Goal: Task Accomplishment & Management: Use online tool/utility

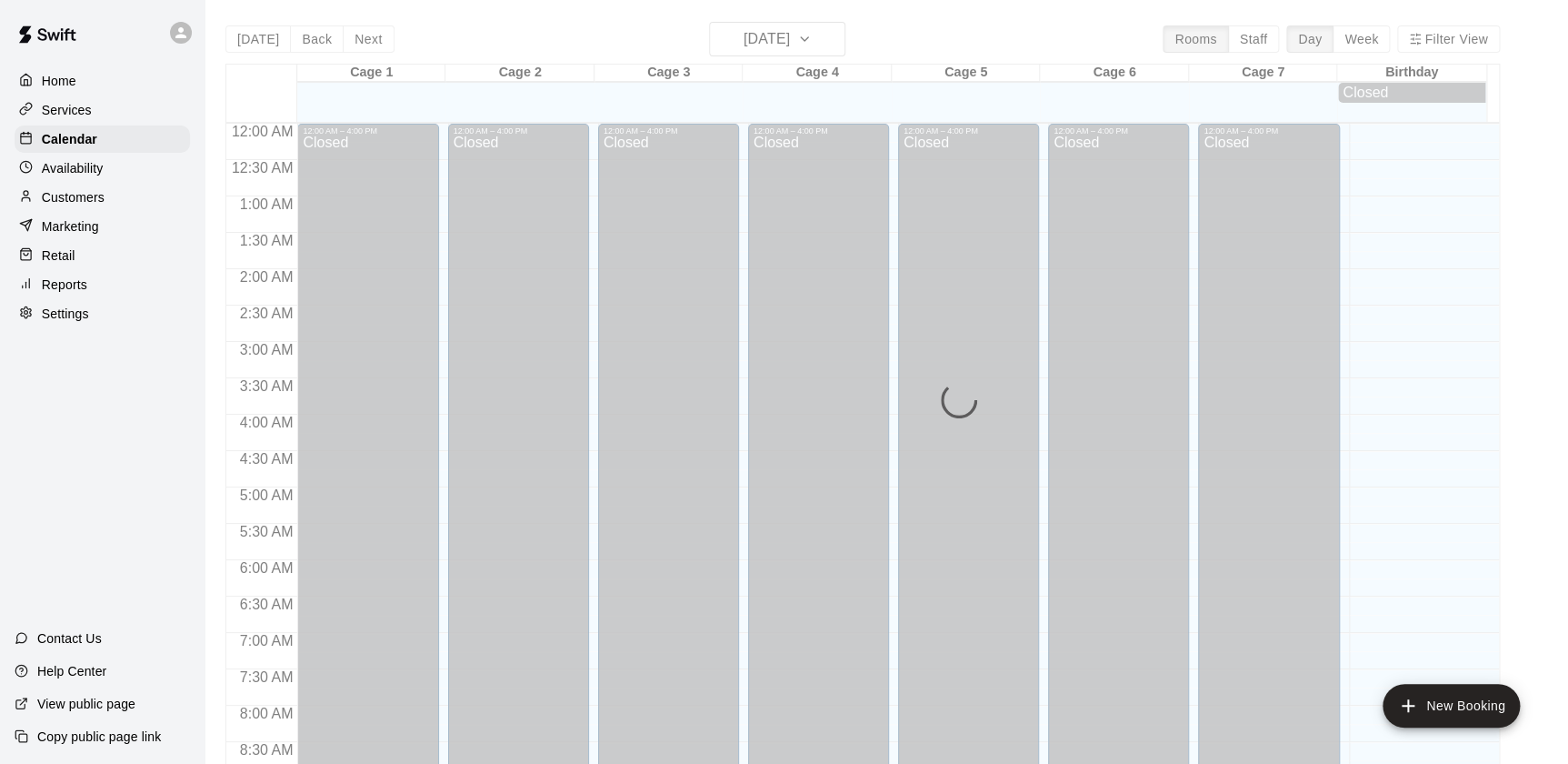
scroll to position [1026, 0]
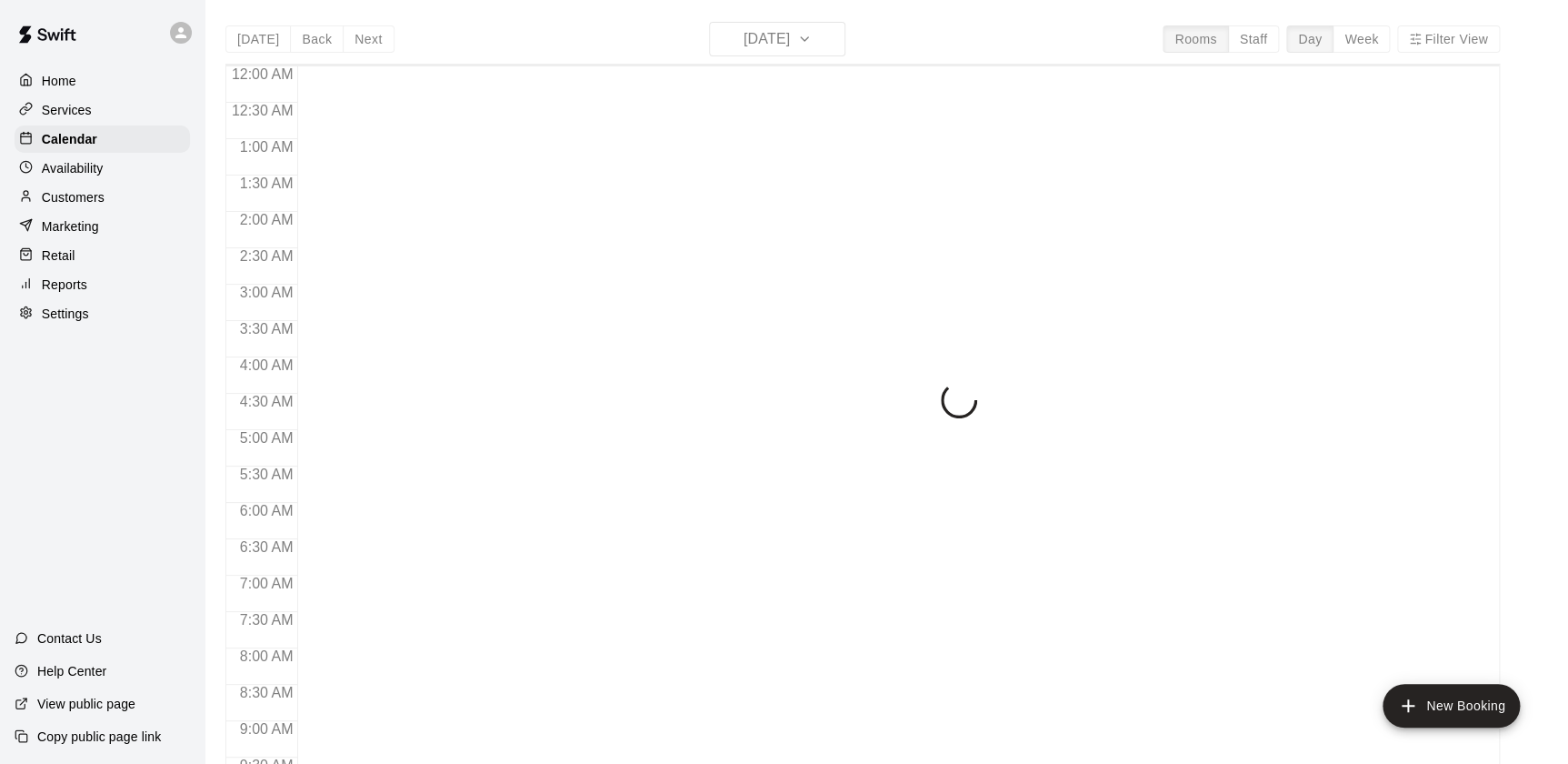
scroll to position [1026, 0]
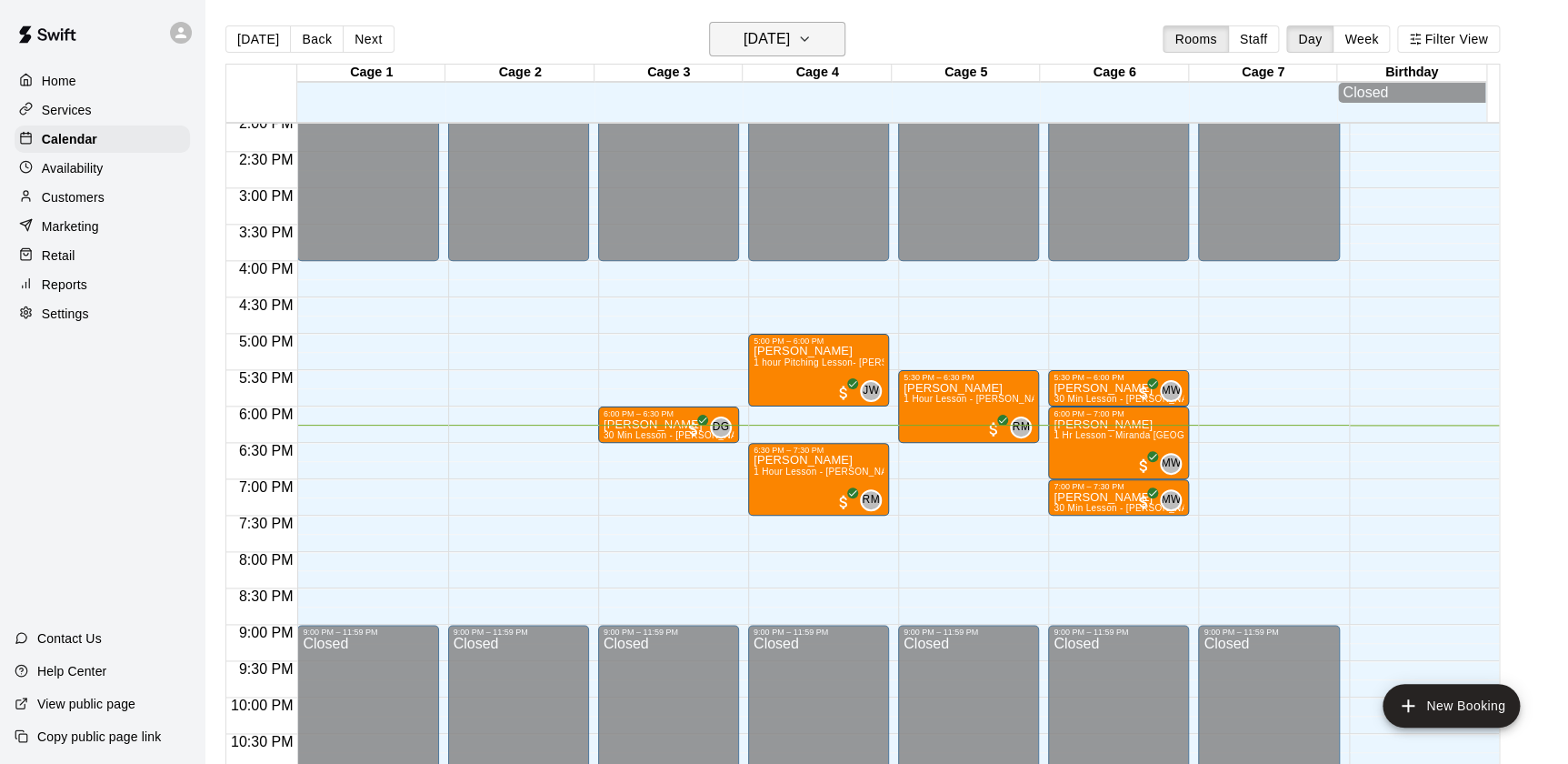
click at [846, 41] on button "[DATE]" at bounding box center [777, 39] width 137 height 35
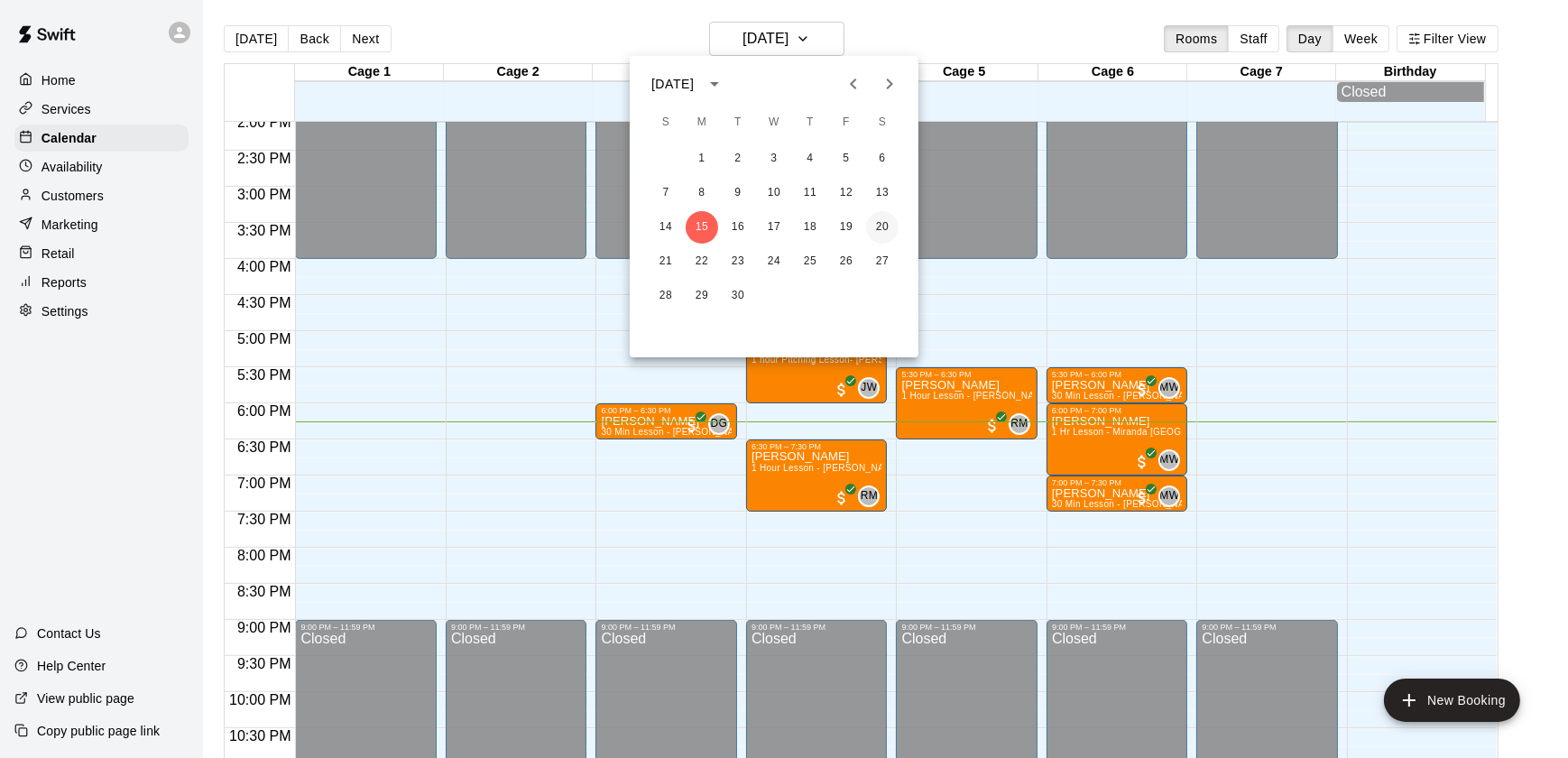
click at [874, 226] on button "20" at bounding box center [882, 227] width 33 height 33
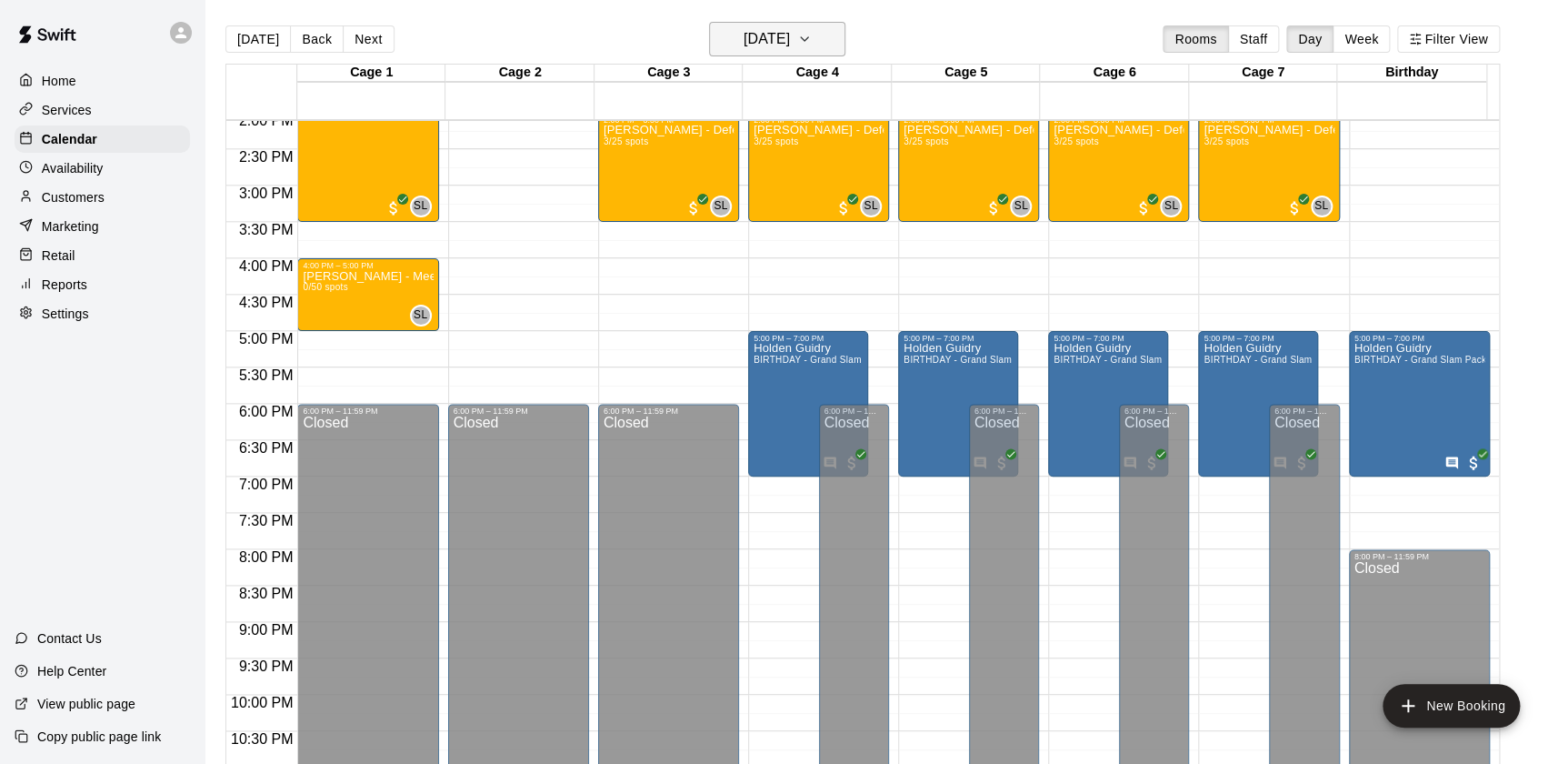
click at [812, 33] on icon "button" at bounding box center [804, 39] width 15 height 22
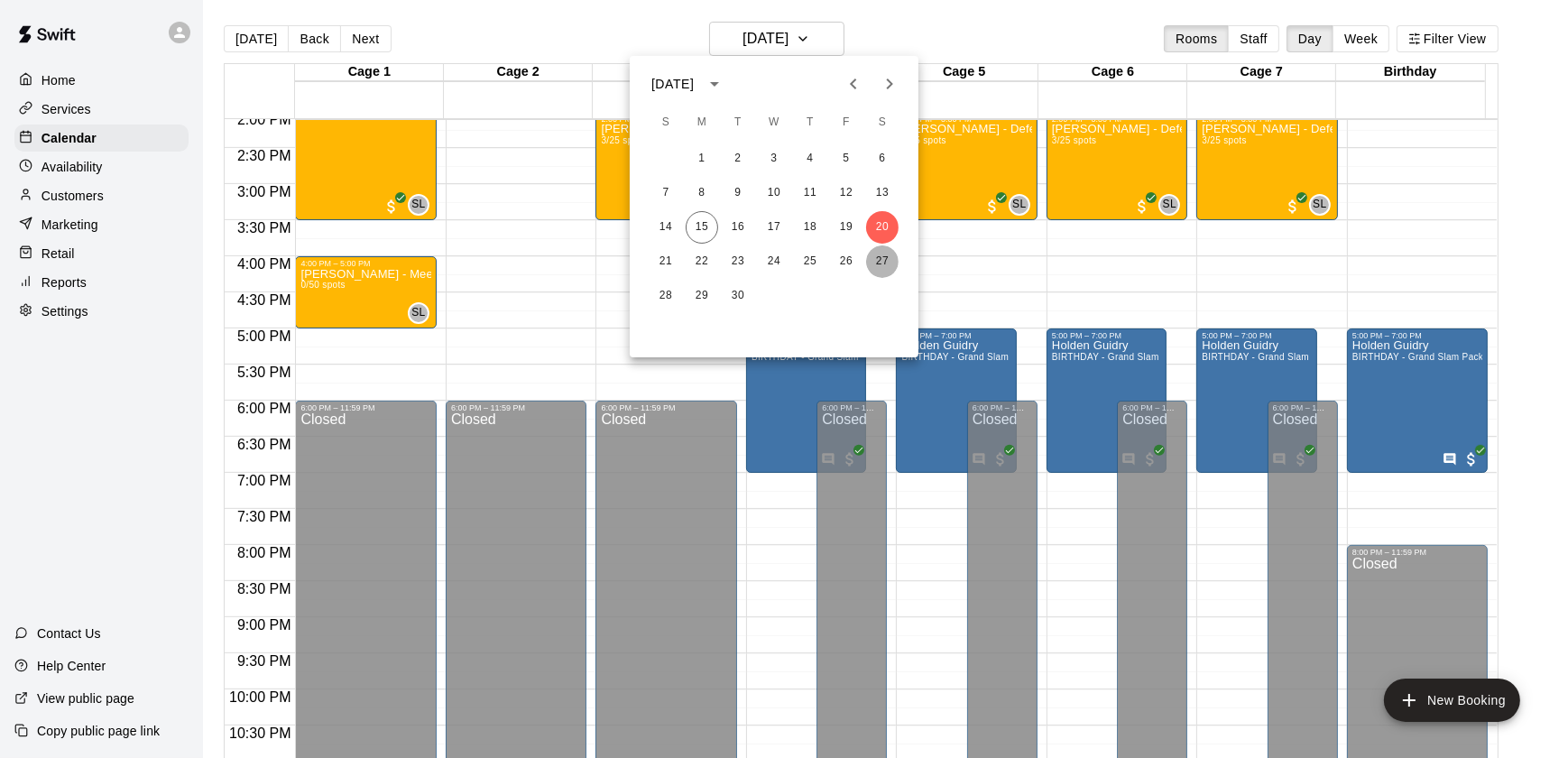
click at [882, 261] on button "27" at bounding box center [882, 261] width 33 height 33
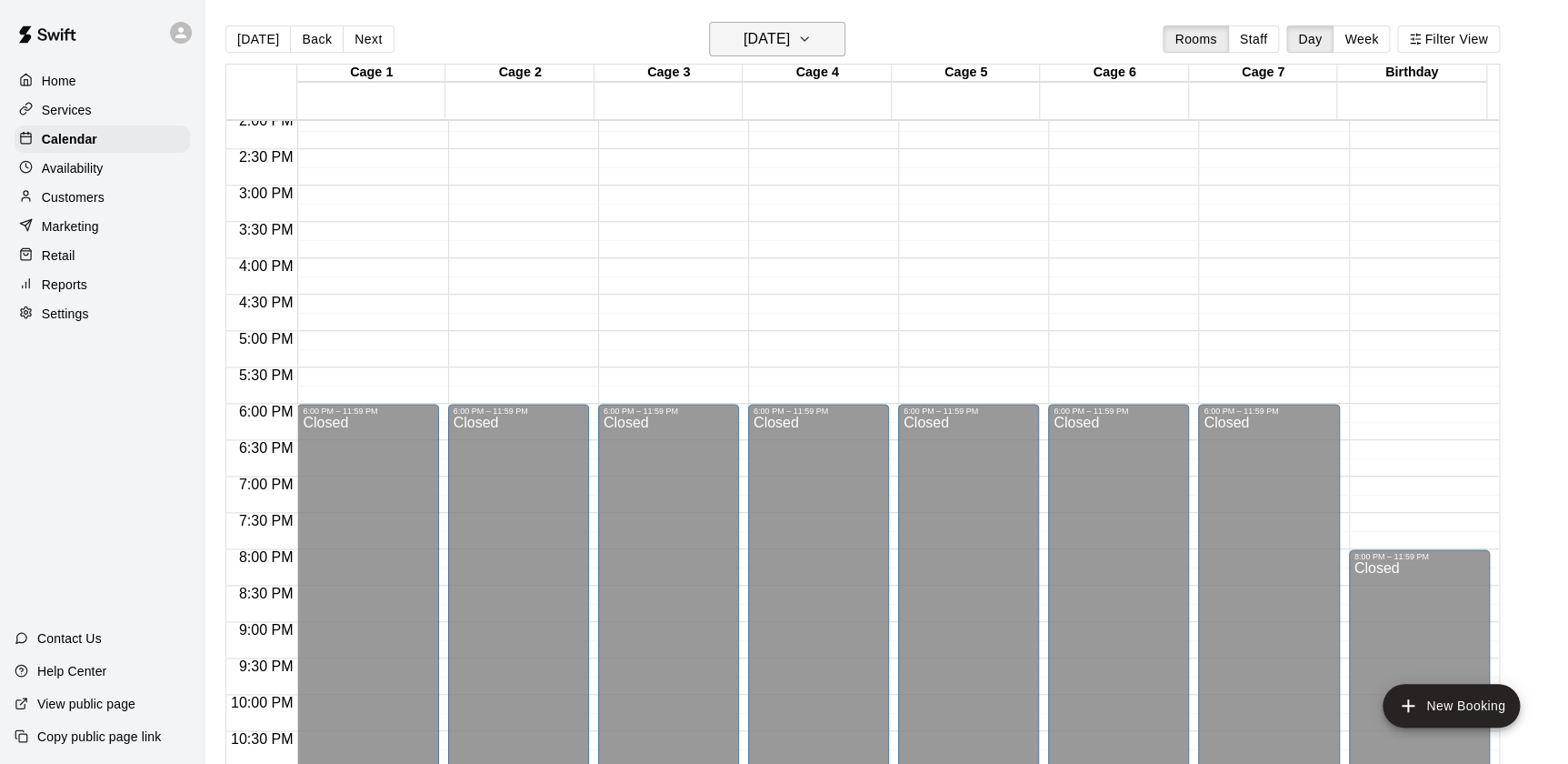
click at [812, 42] on icon "button" at bounding box center [804, 39] width 15 height 22
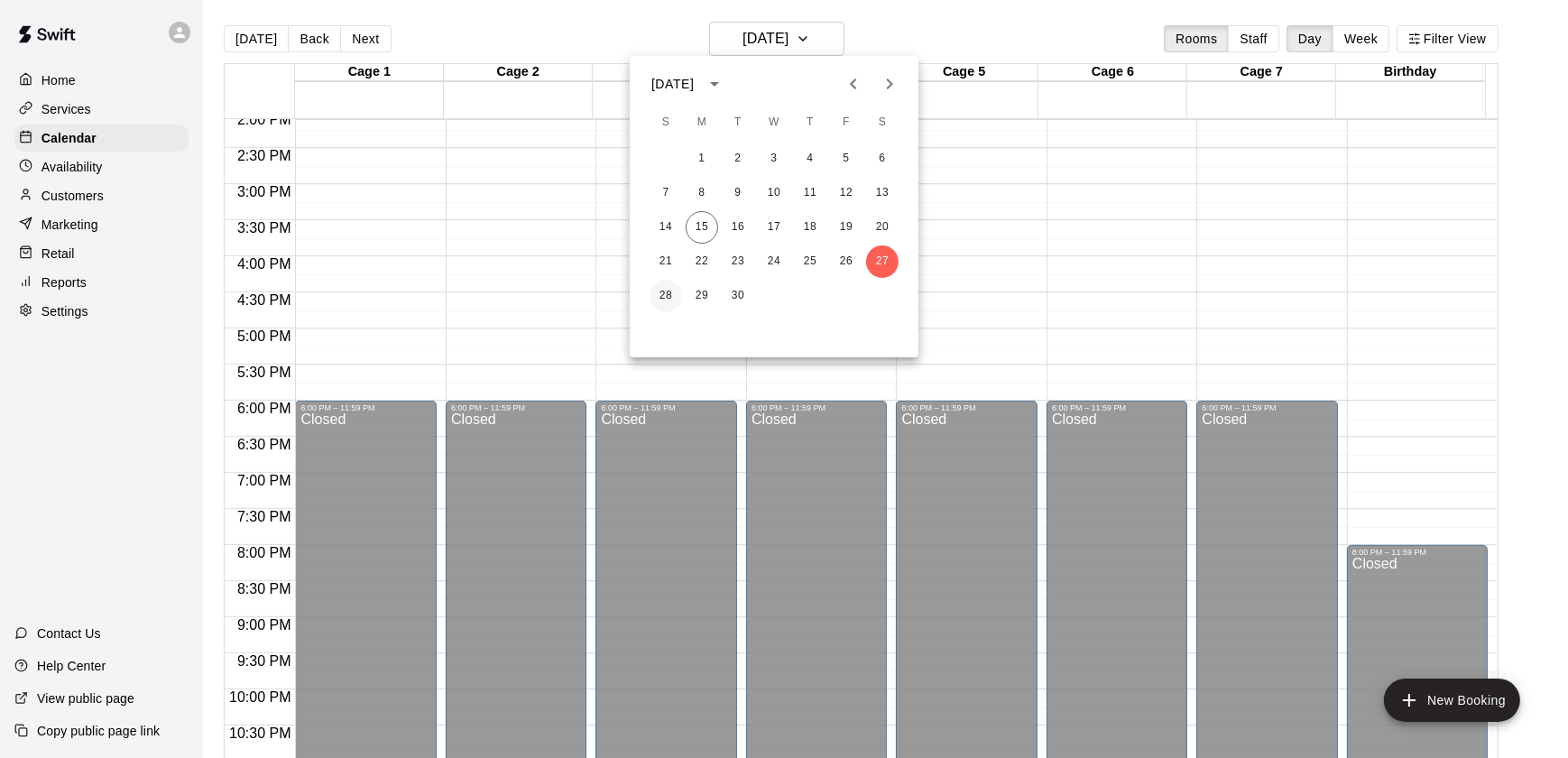
click at [667, 298] on button "28" at bounding box center [665, 296] width 33 height 33
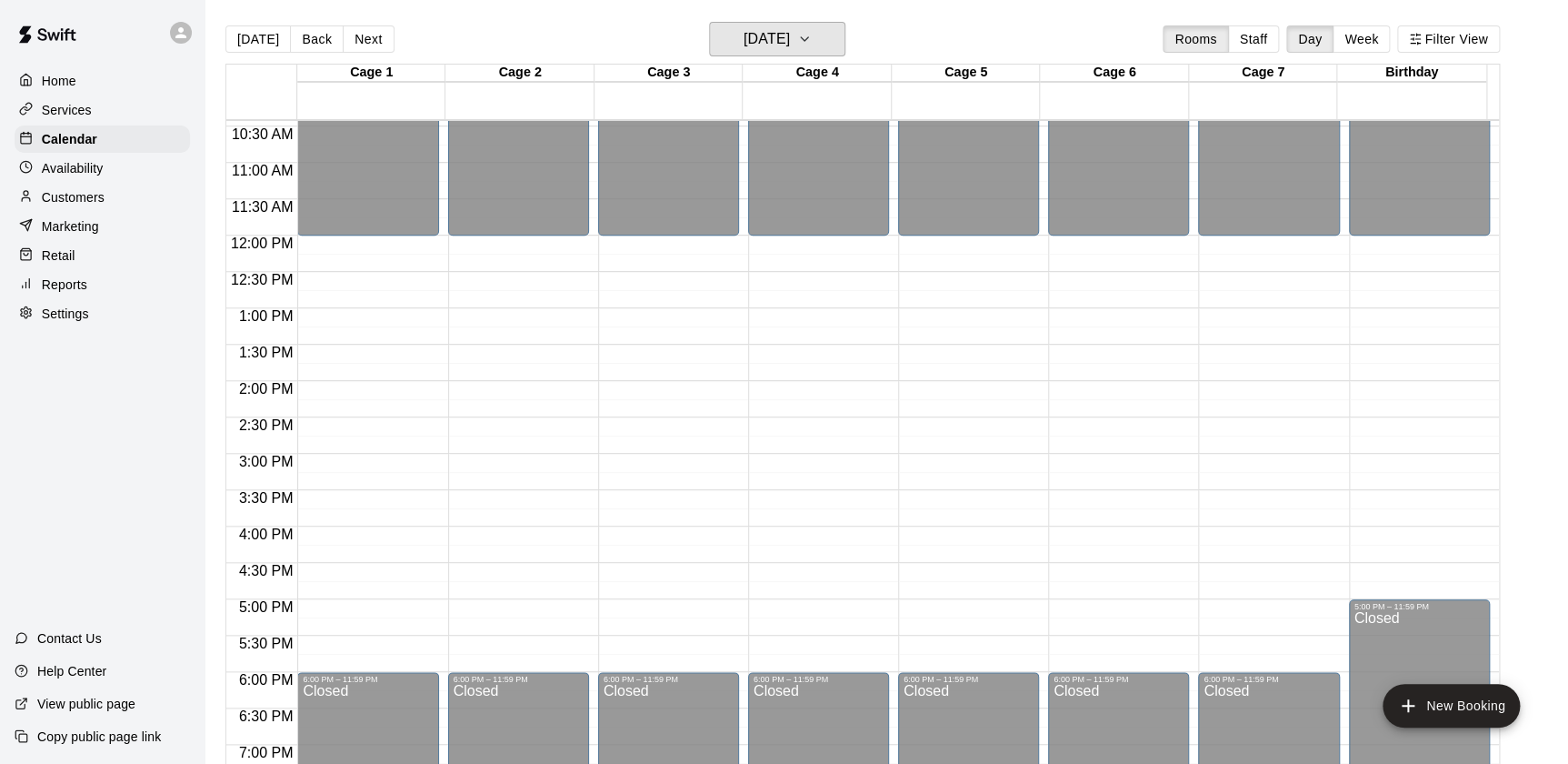
scroll to position [755, 0]
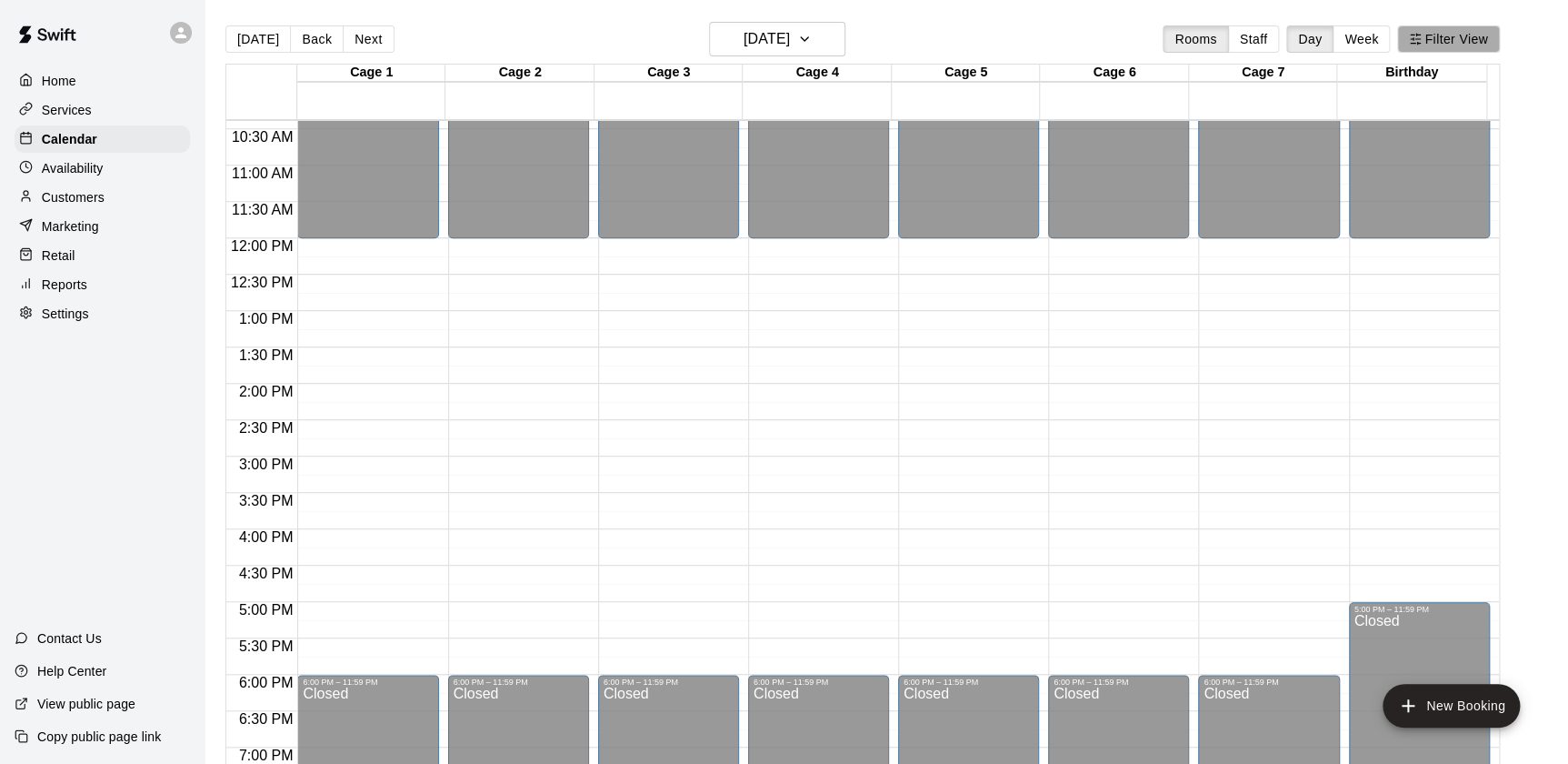
click at [1482, 34] on button "Filter View" at bounding box center [1448, 39] width 102 height 27
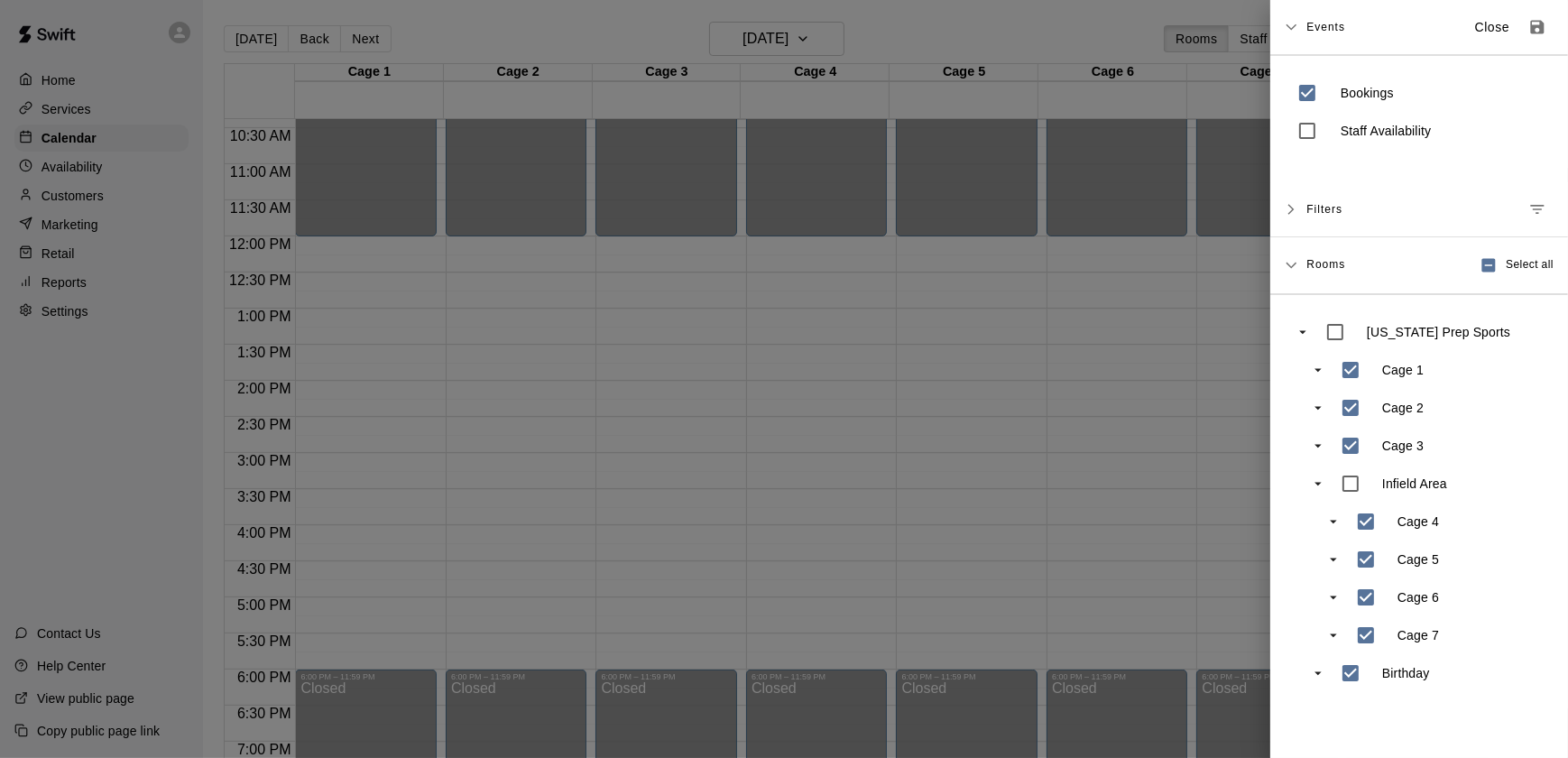
click at [1540, 730] on div "Events Close Bookings Staff Availability Filters Add Filter Rooms Select all [U…" at bounding box center [1419, 379] width 298 height 758
click at [1475, 29] on p "Close" at bounding box center [1493, 27] width 36 height 19
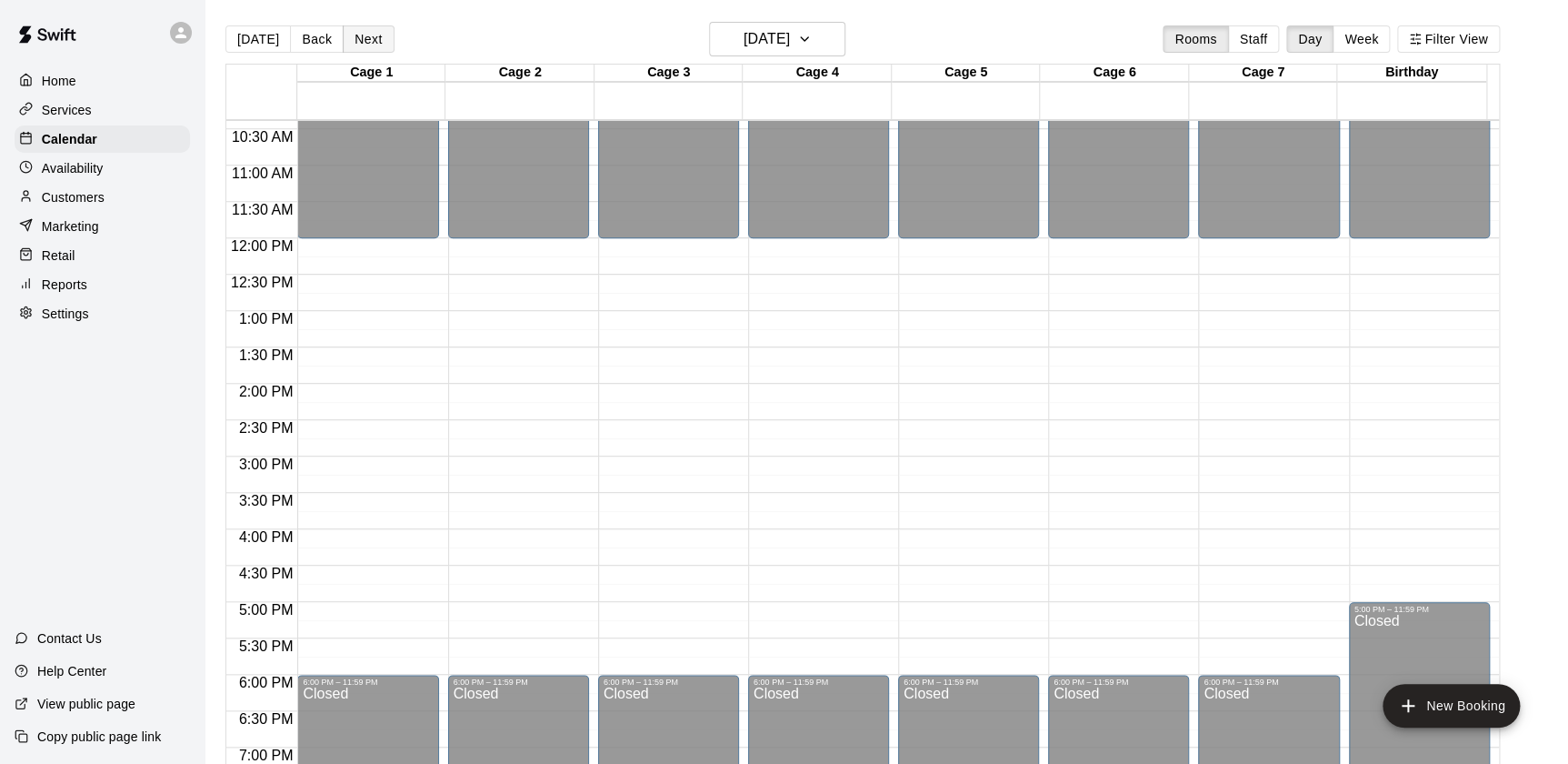
click at [354, 42] on button "Next" at bounding box center [368, 39] width 51 height 27
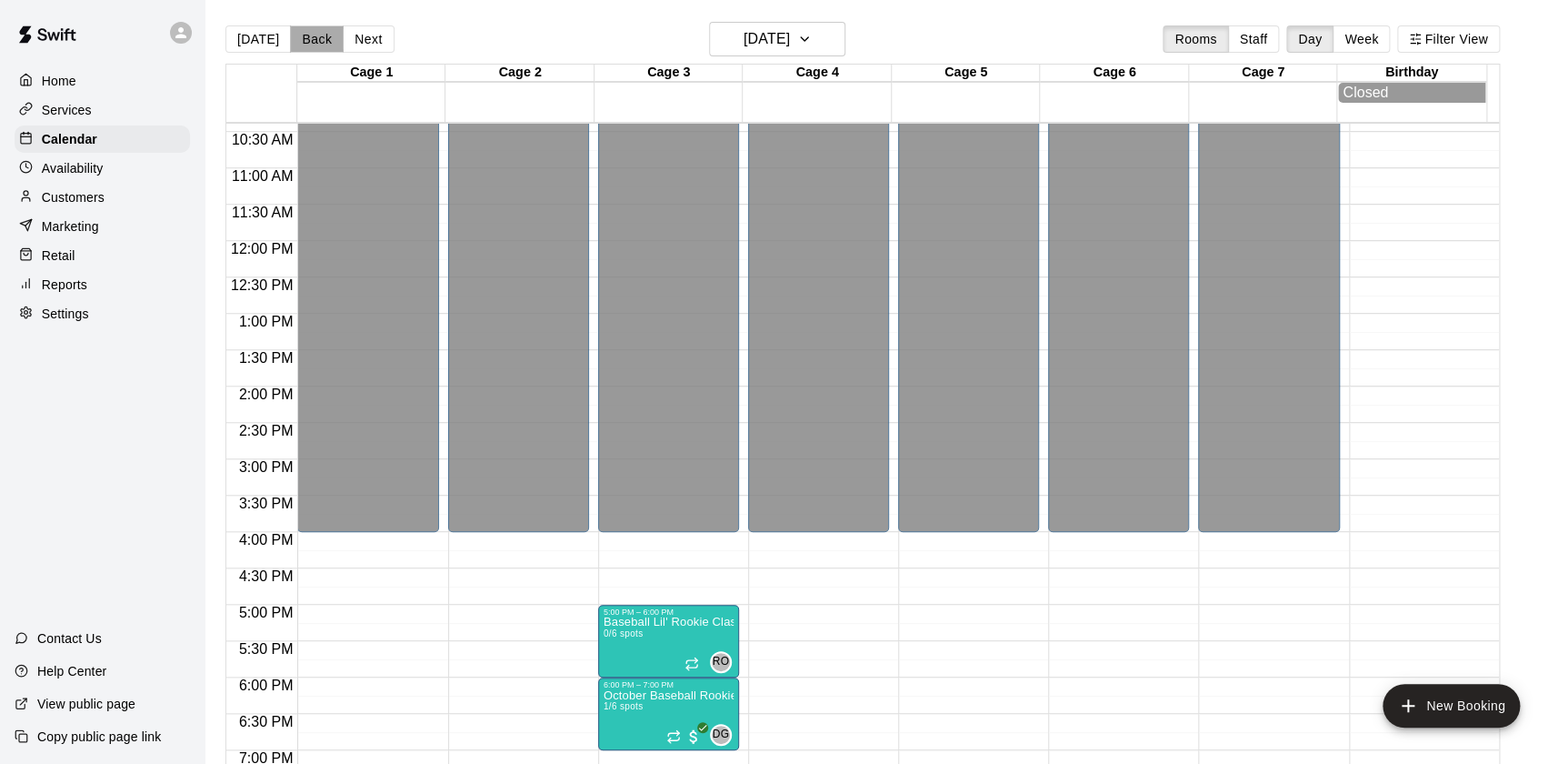
click at [316, 45] on button "Back" at bounding box center [317, 39] width 54 height 27
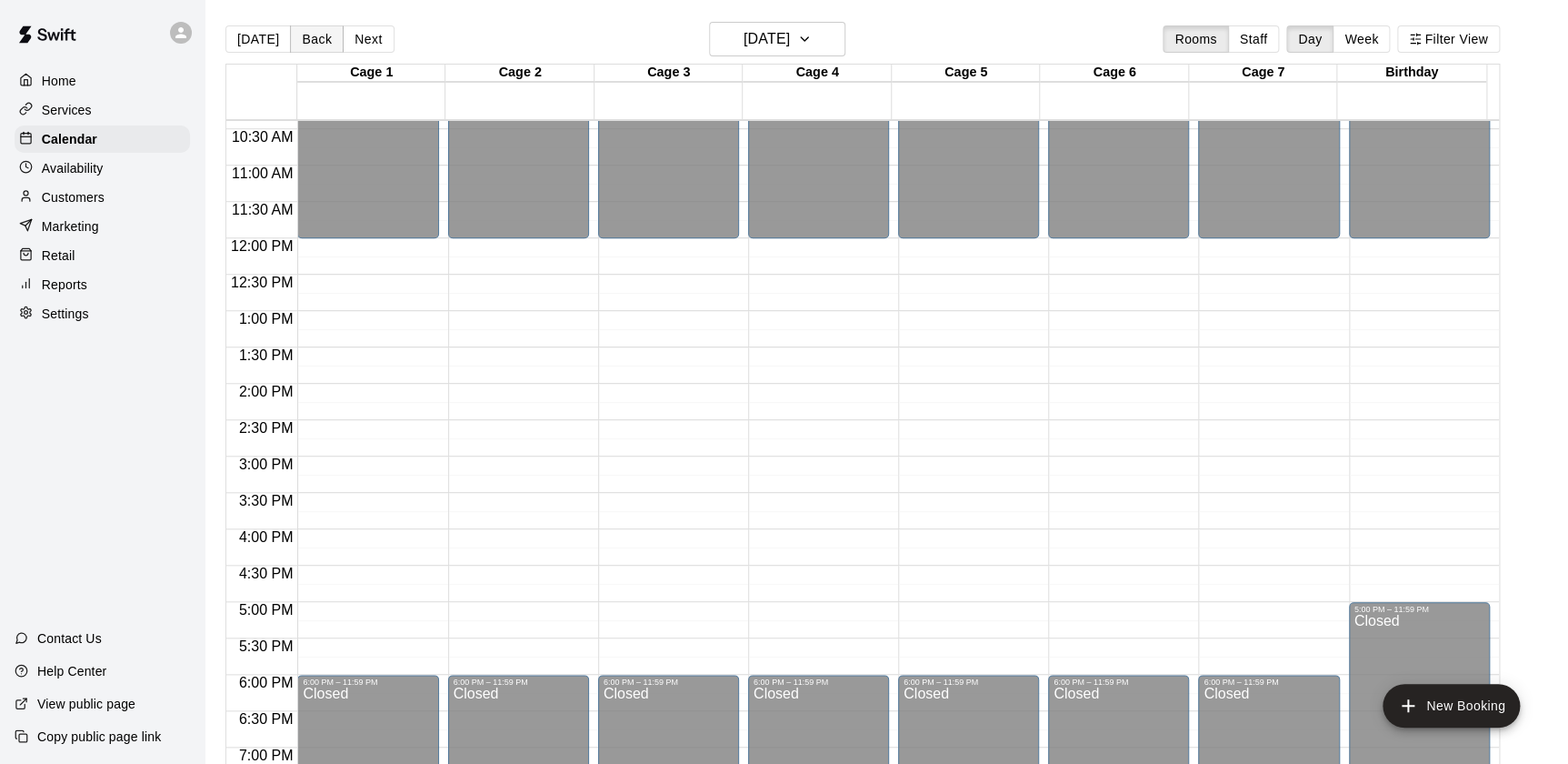
click at [316, 45] on button "Back" at bounding box center [317, 39] width 54 height 27
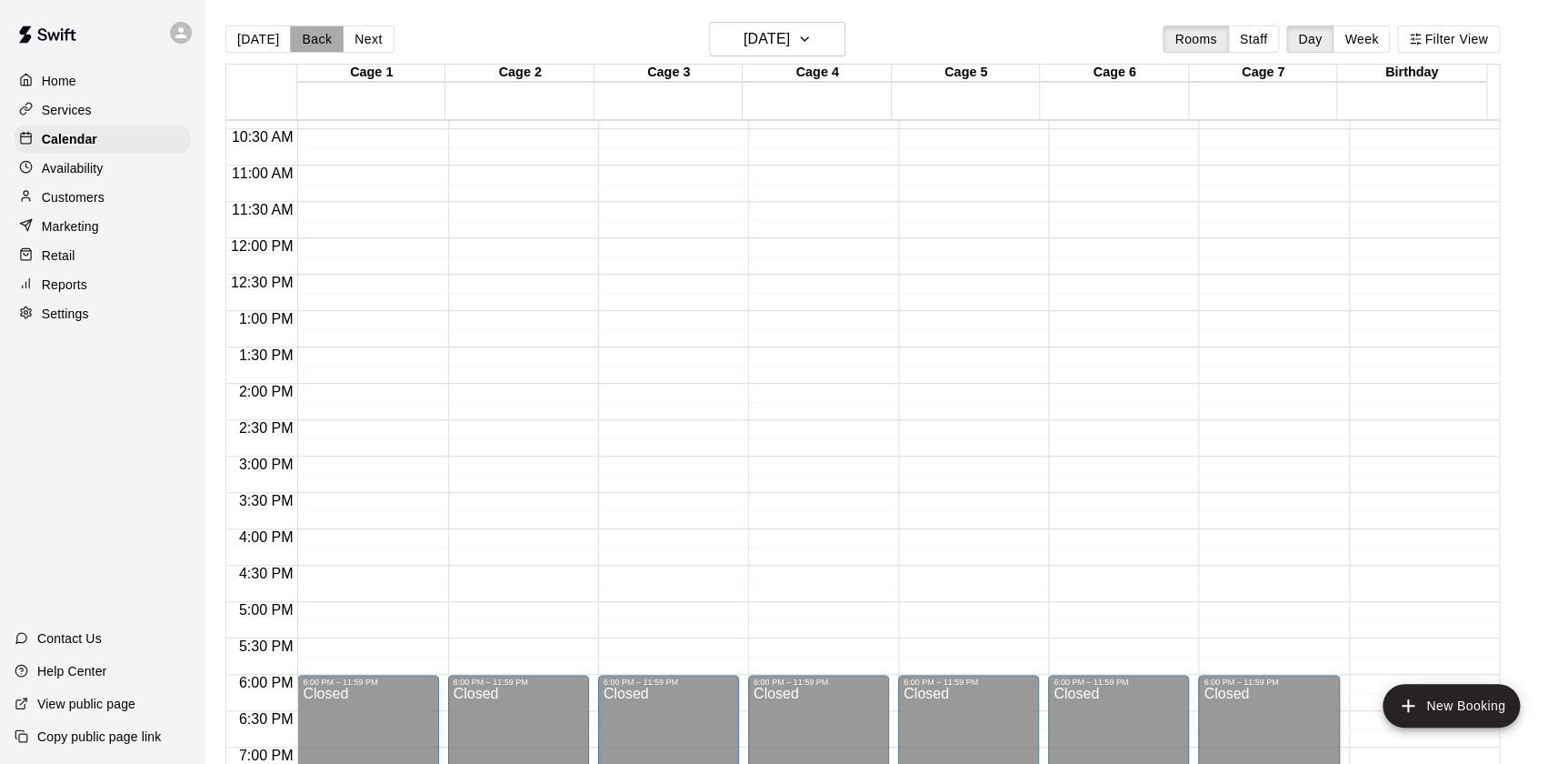
click at [316, 45] on button "Back" at bounding box center [317, 39] width 54 height 27
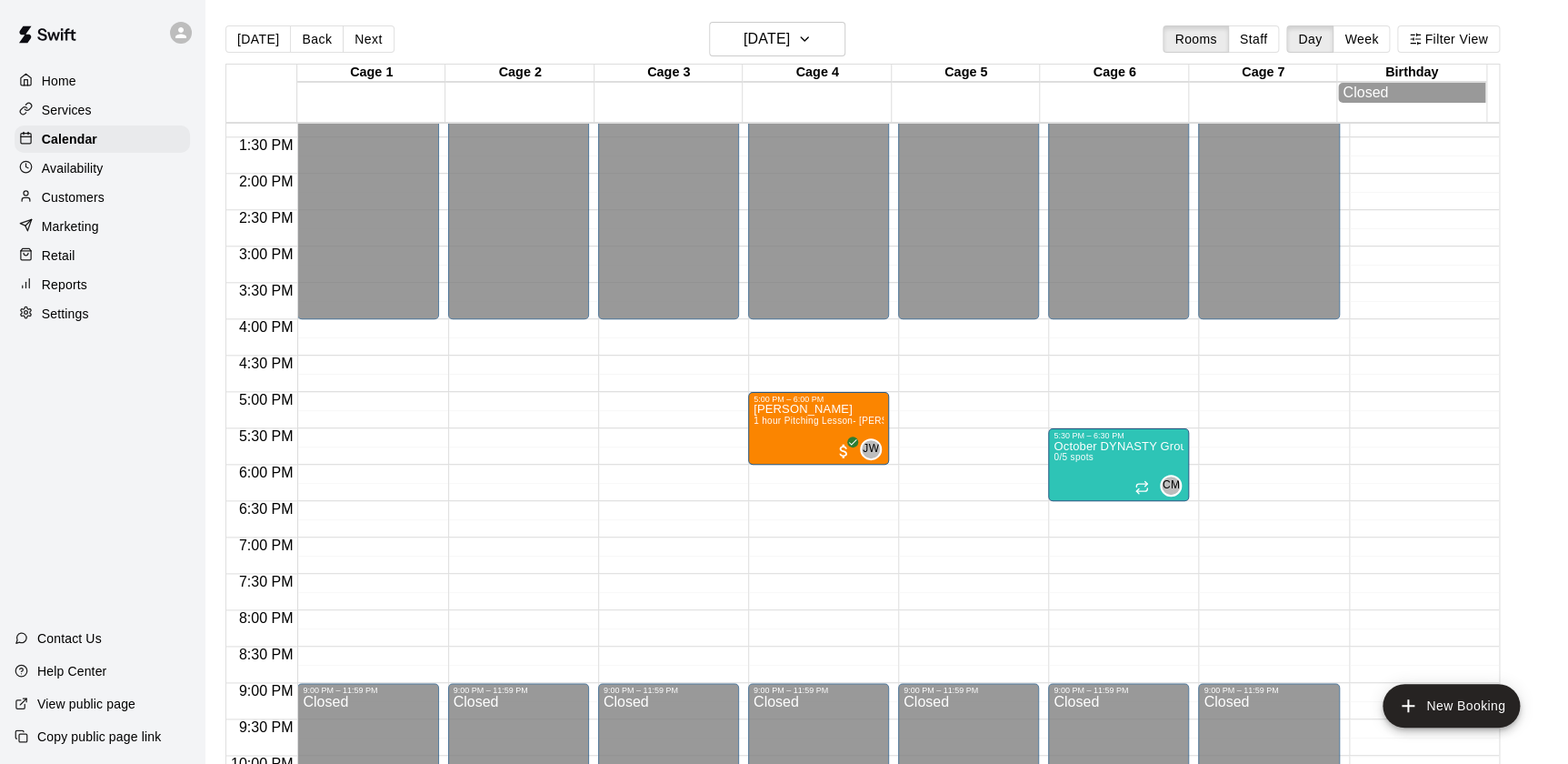
scroll to position [867, 0]
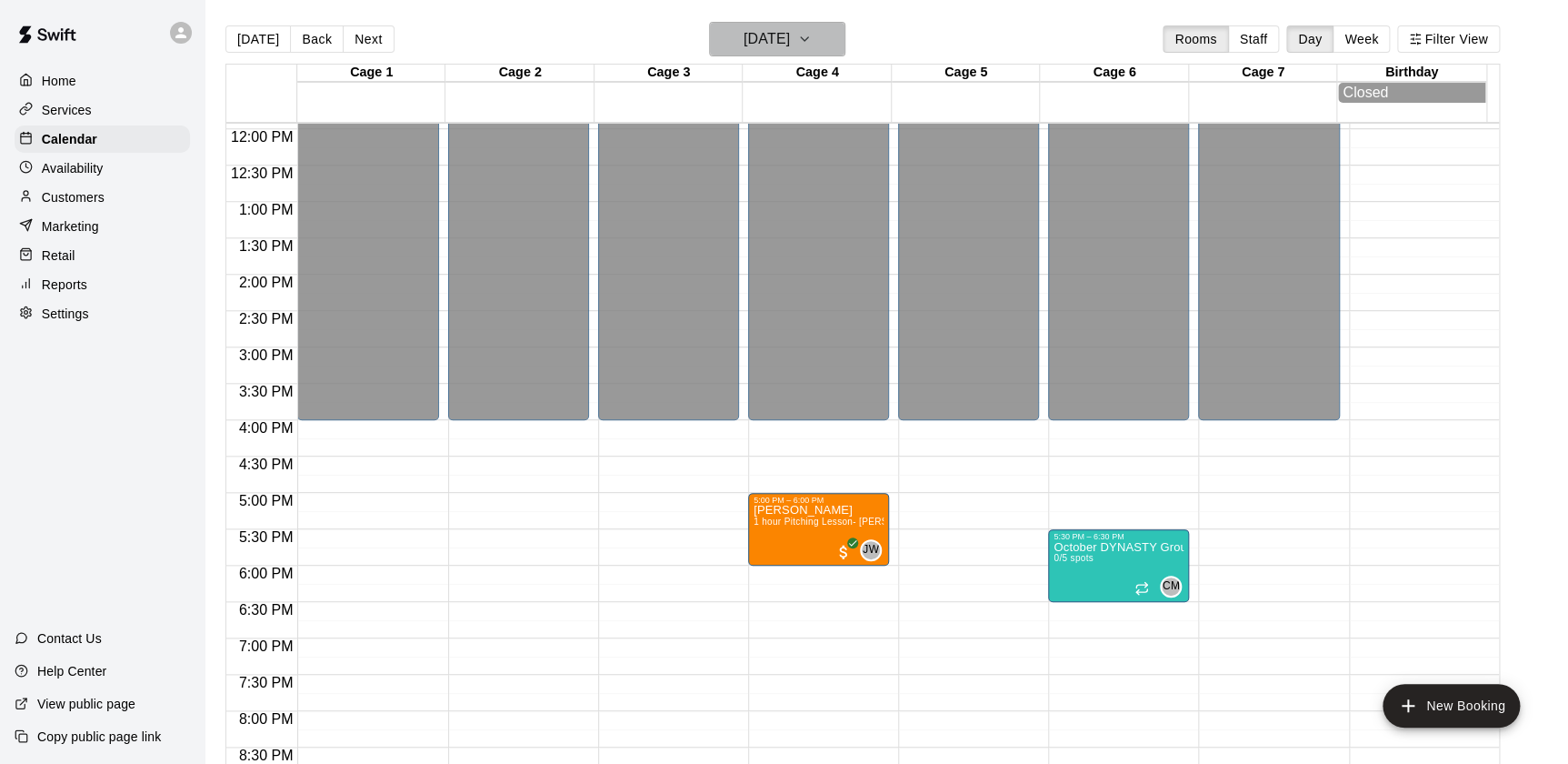
click at [808, 38] on icon "button" at bounding box center [804, 39] width 7 height 4
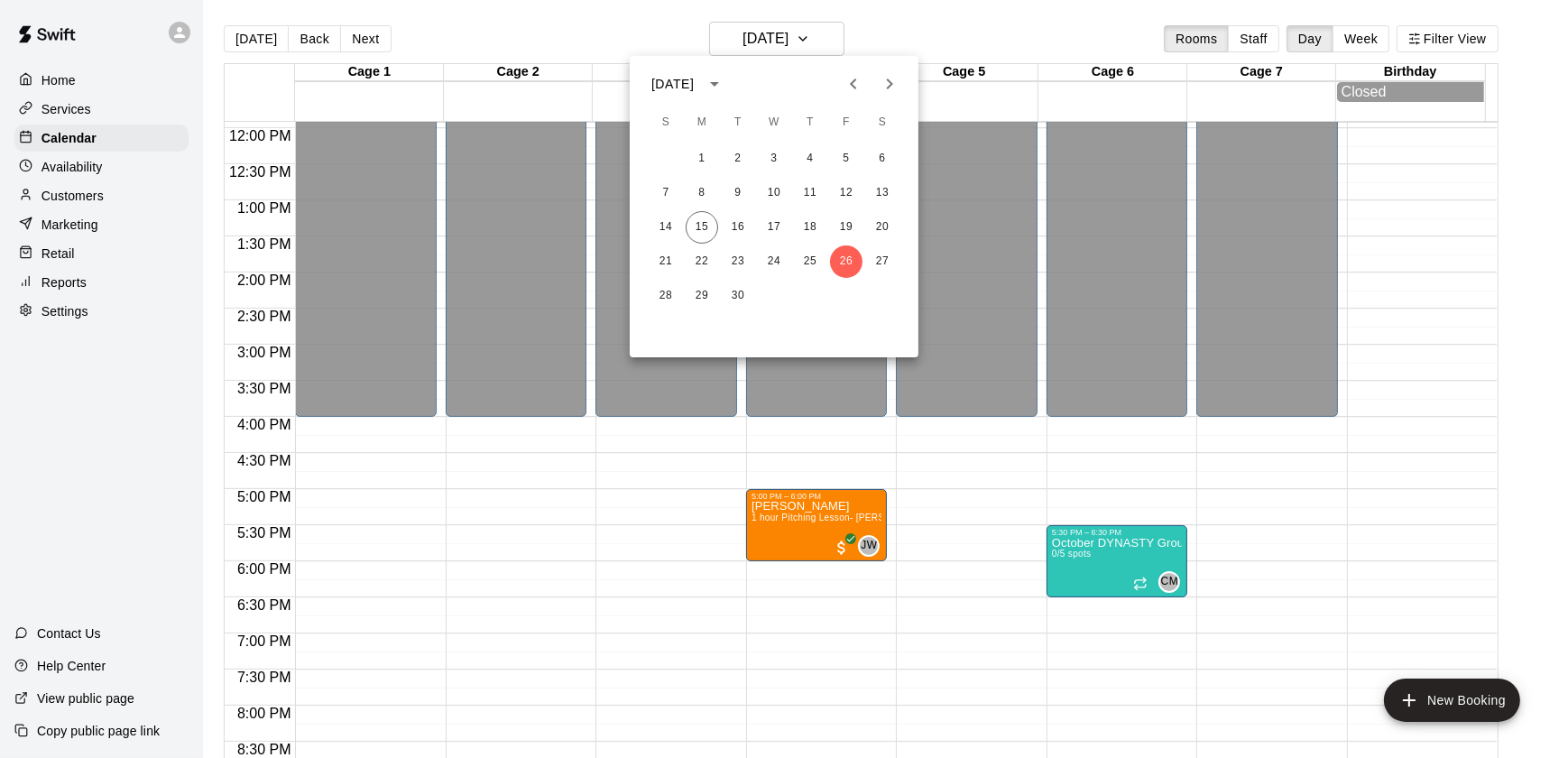
click at [887, 89] on icon "Next month" at bounding box center [890, 84] width 22 height 22
click at [884, 158] on button "4" at bounding box center [882, 158] width 33 height 33
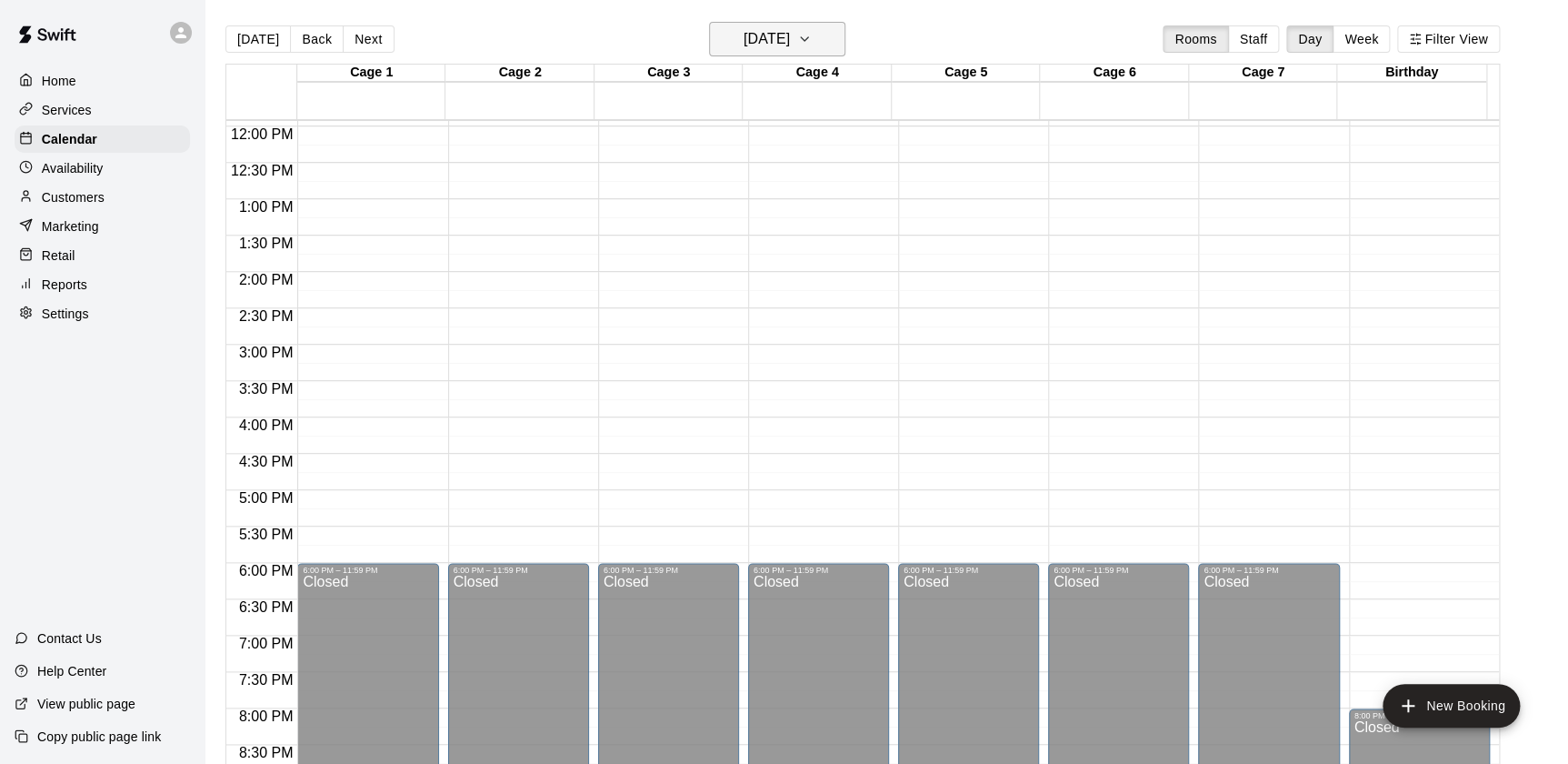
click at [812, 46] on icon "button" at bounding box center [804, 39] width 15 height 22
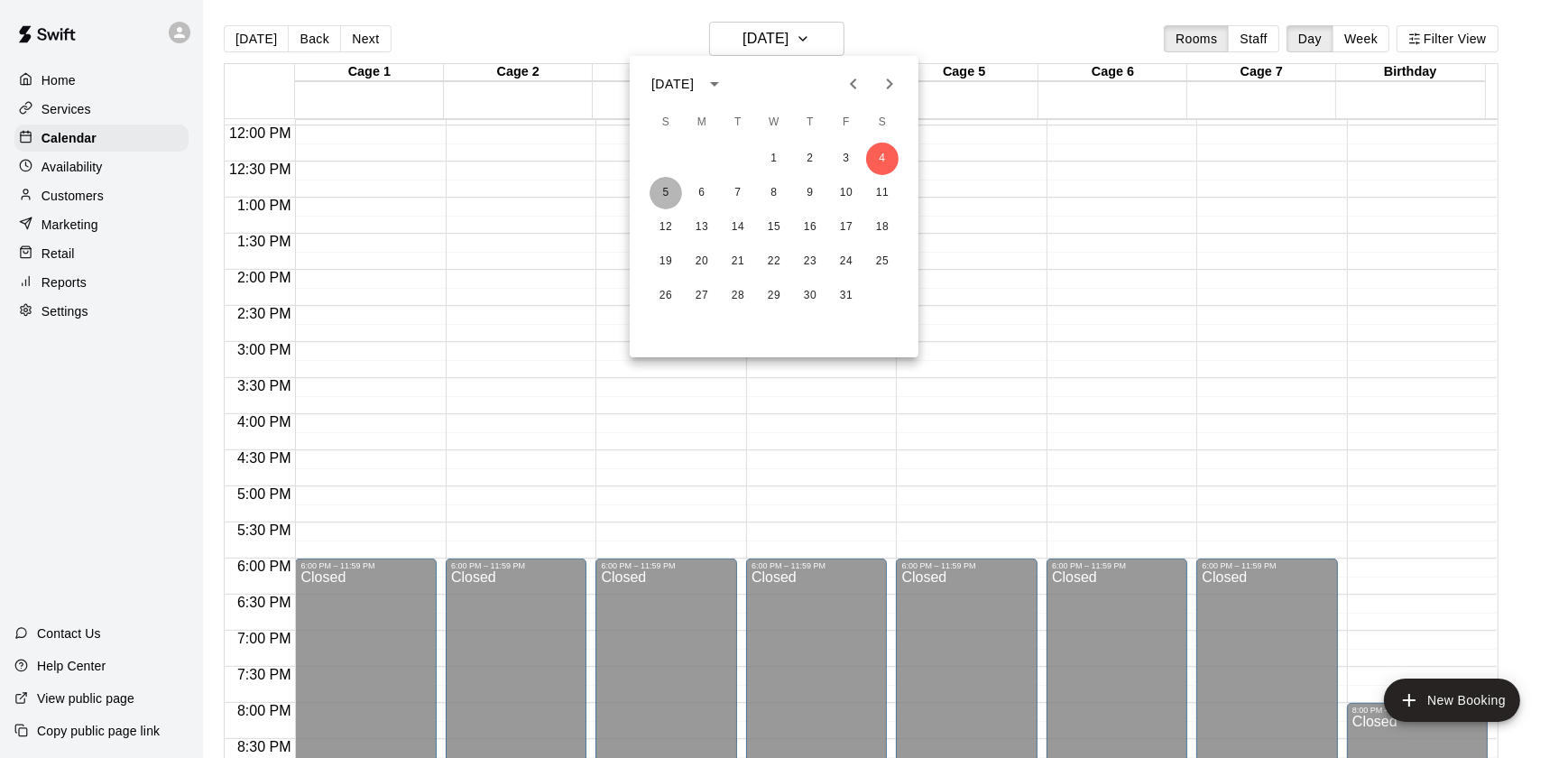
click at [670, 192] on button "5" at bounding box center [665, 193] width 33 height 33
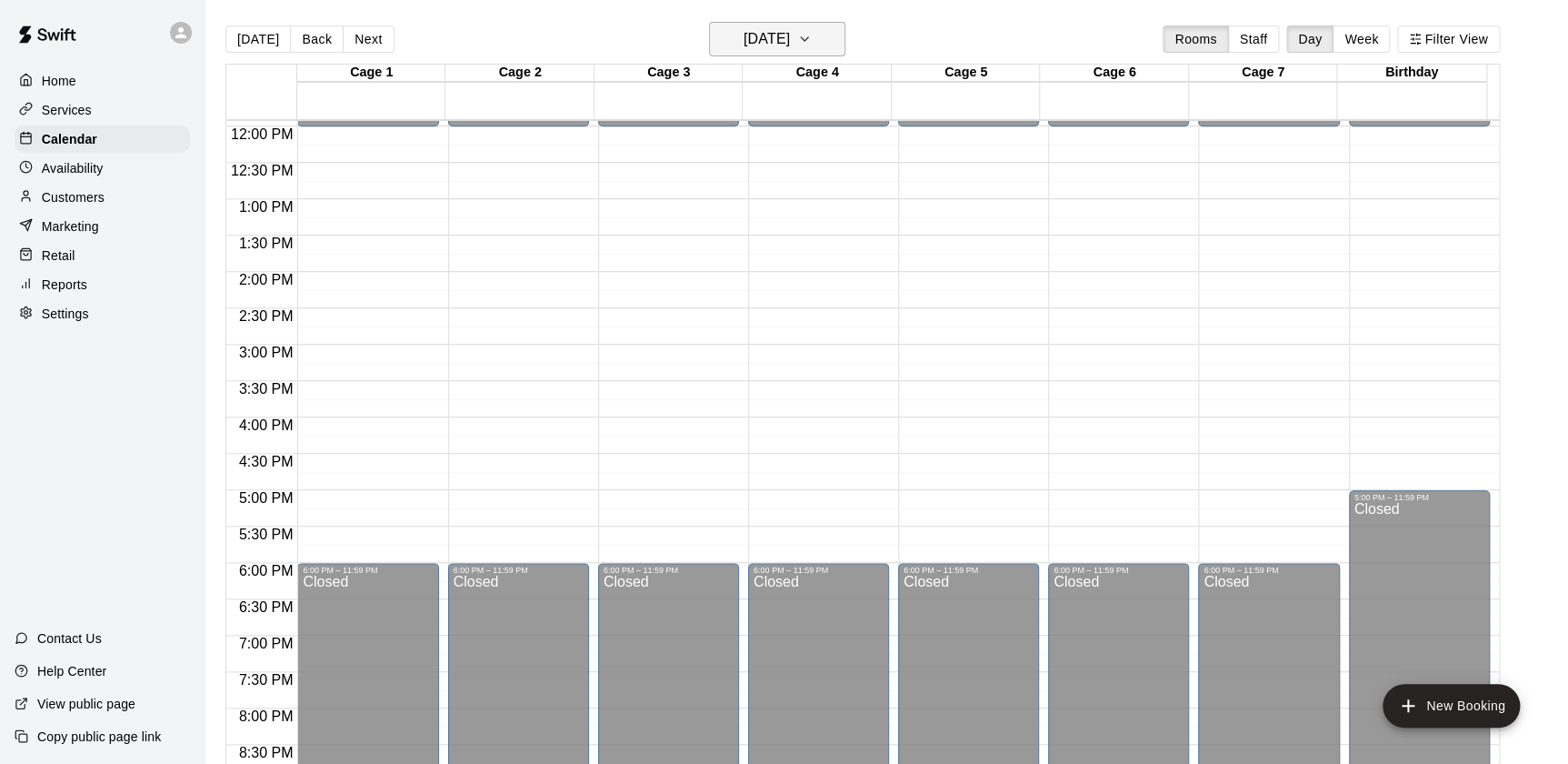
click at [821, 36] on button "[DATE]" at bounding box center [777, 39] width 137 height 35
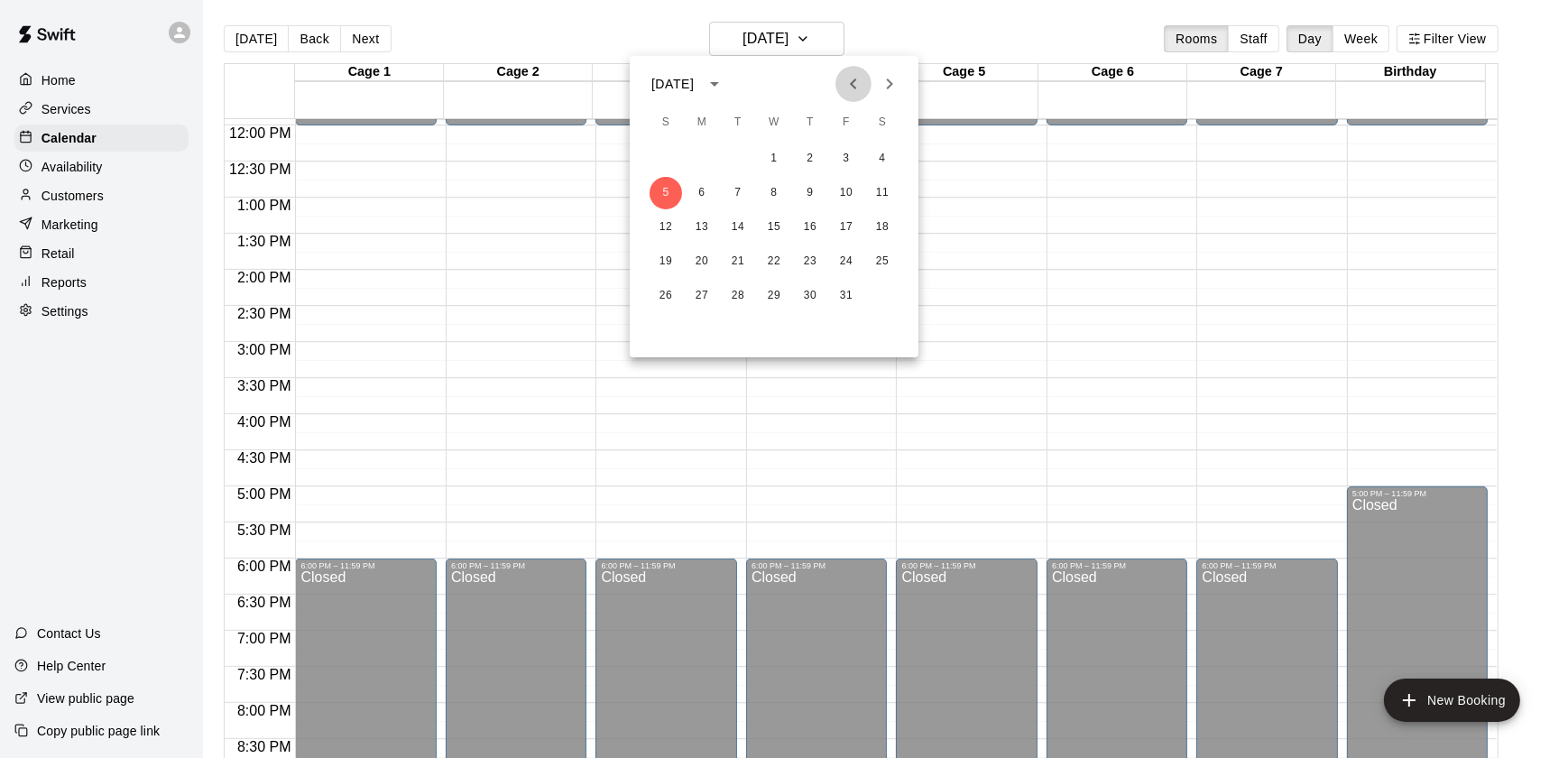
click at [845, 82] on icon "Previous month" at bounding box center [853, 84] width 22 height 22
click at [656, 298] on button "28" at bounding box center [665, 296] width 33 height 33
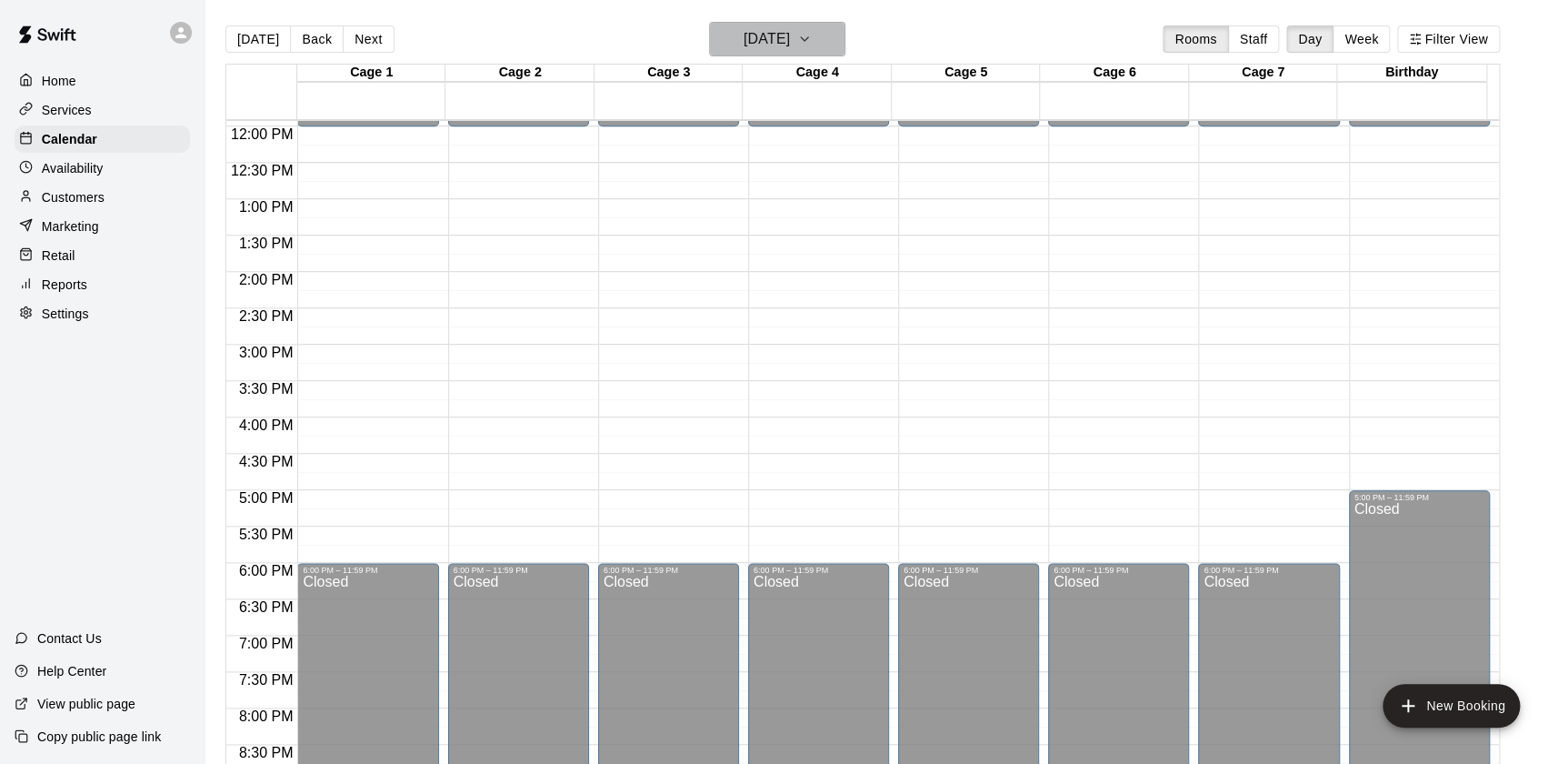
click at [808, 39] on icon "button" at bounding box center [804, 39] width 7 height 4
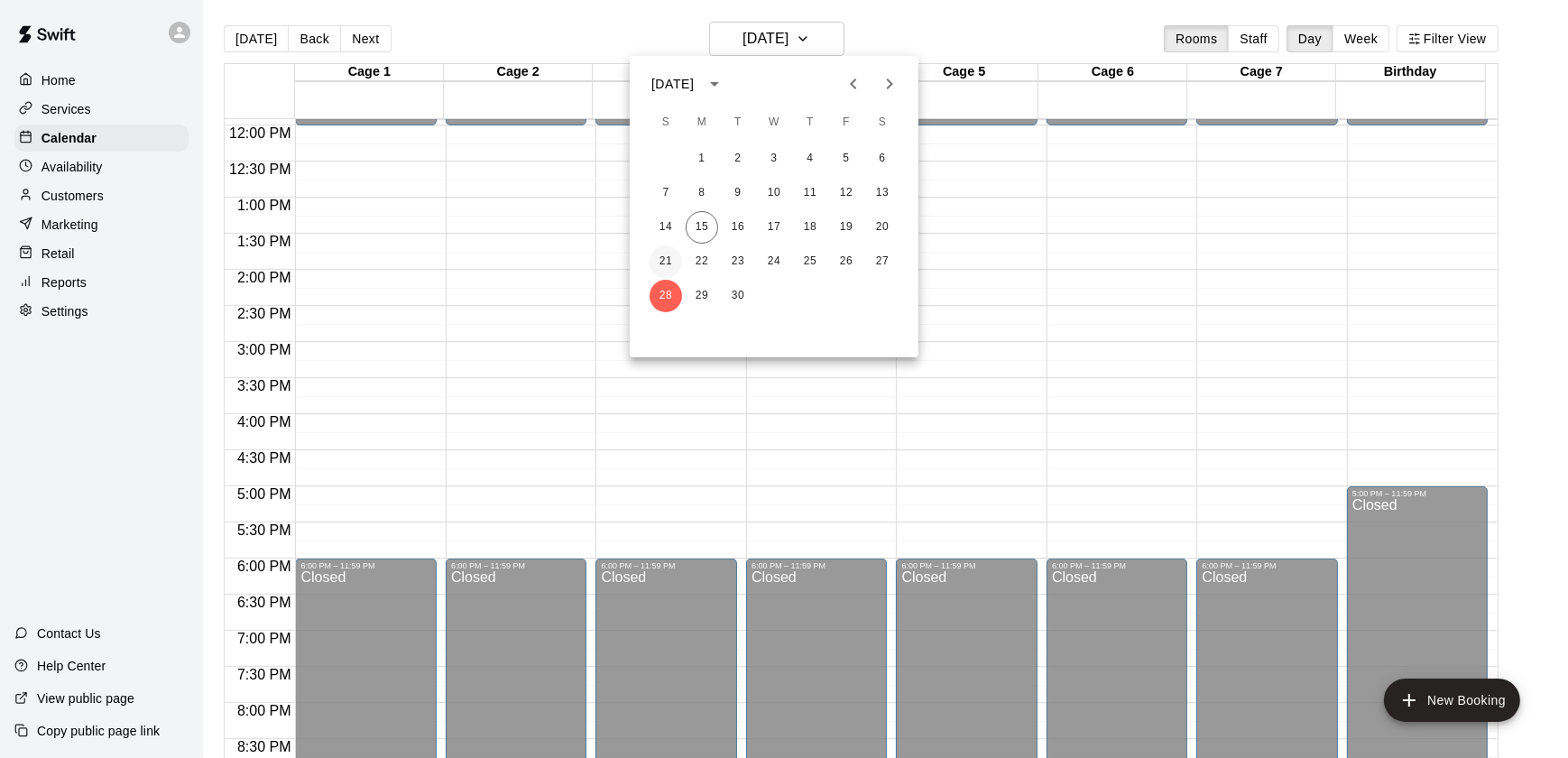
click at [656, 252] on button "21" at bounding box center [665, 261] width 33 height 33
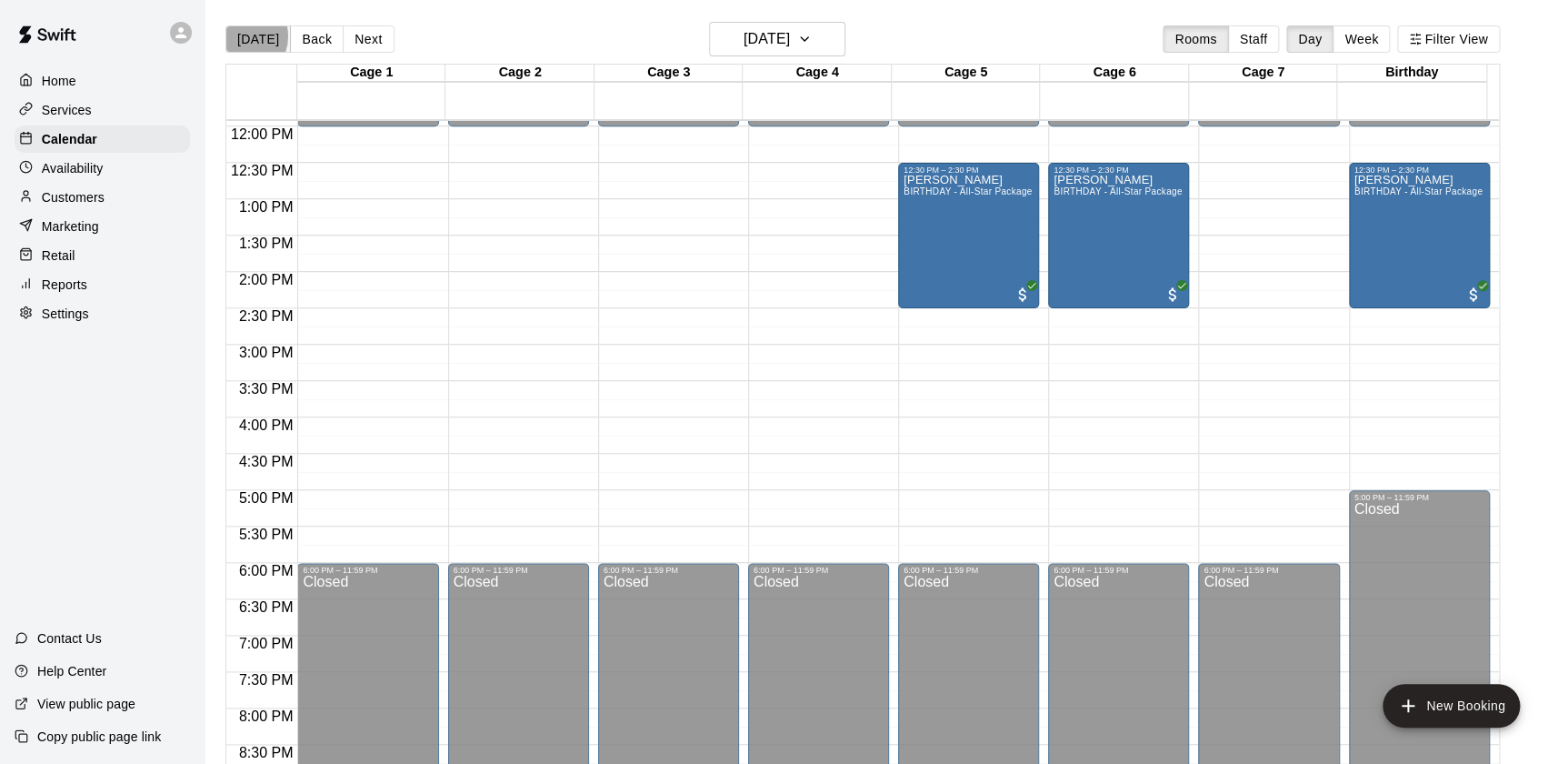
drag, startPoint x: 1527, startPoint y: 380, endPoint x: 240, endPoint y: 36, distance: 1332.2
click at [240, 36] on button "[DATE]" at bounding box center [258, 39] width 66 height 27
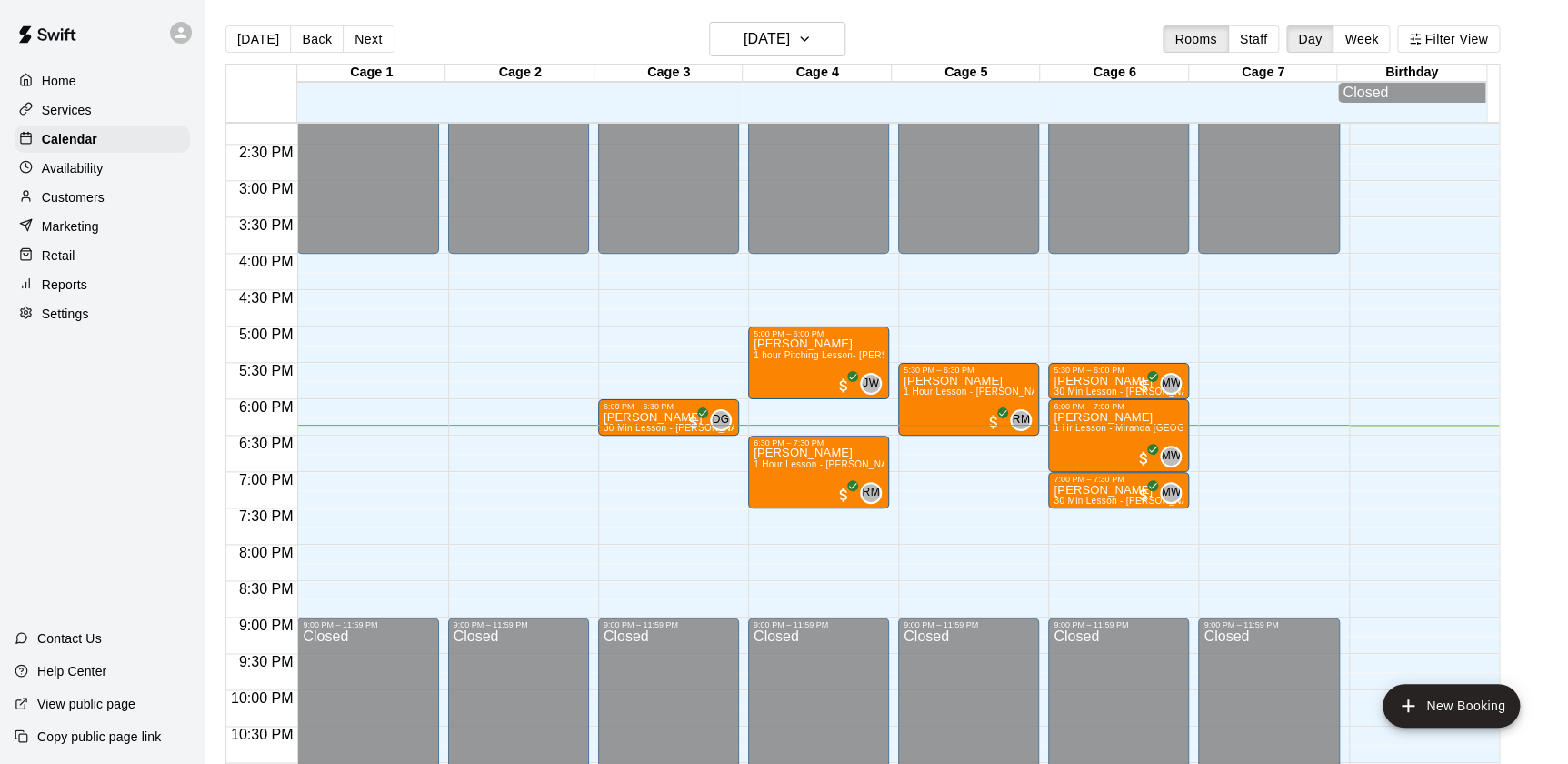
scroll to position [1087, 0]
